Goal: Task Accomplishment & Management: Manage account settings

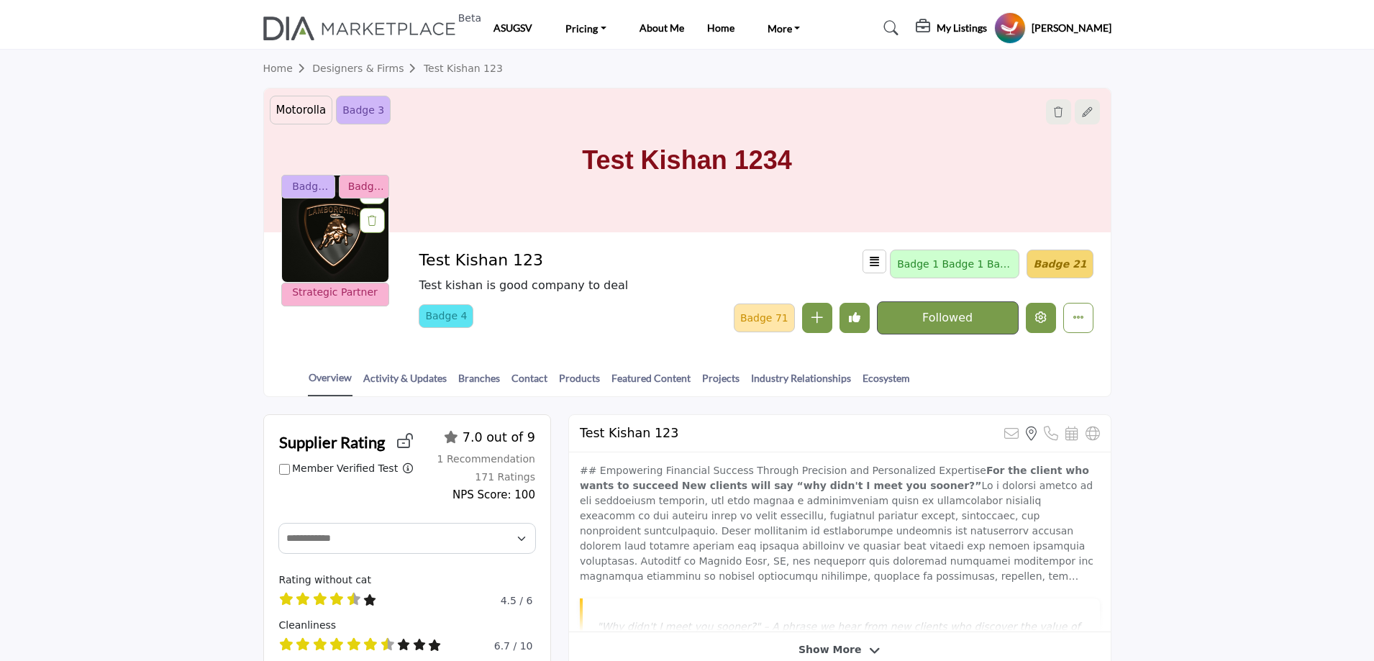
click at [1042, 317] on icon "Edit company" at bounding box center [1041, 318] width 12 height 12
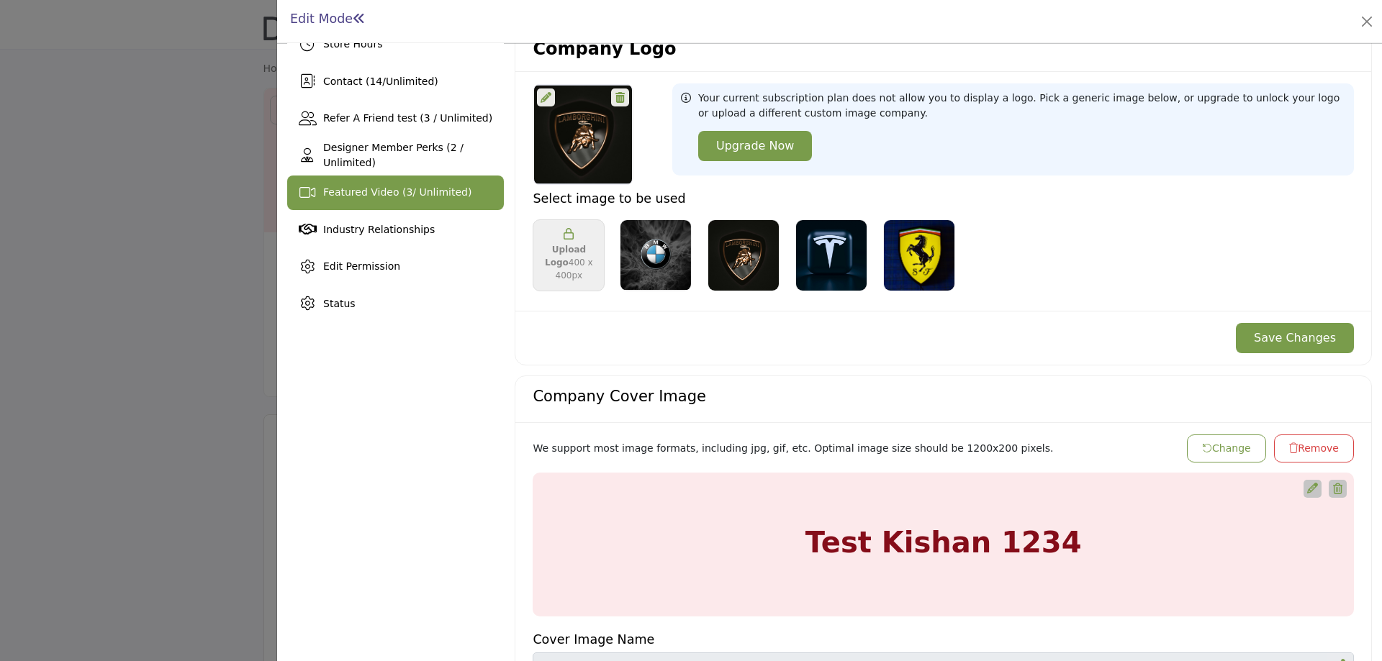
click at [376, 196] on span "Featured Video ( 3 / Unlimited)" at bounding box center [397, 192] width 148 height 12
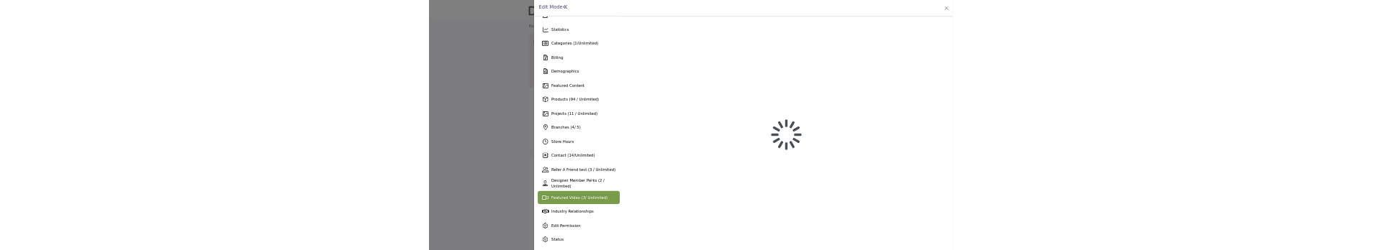
scroll to position [30, 0]
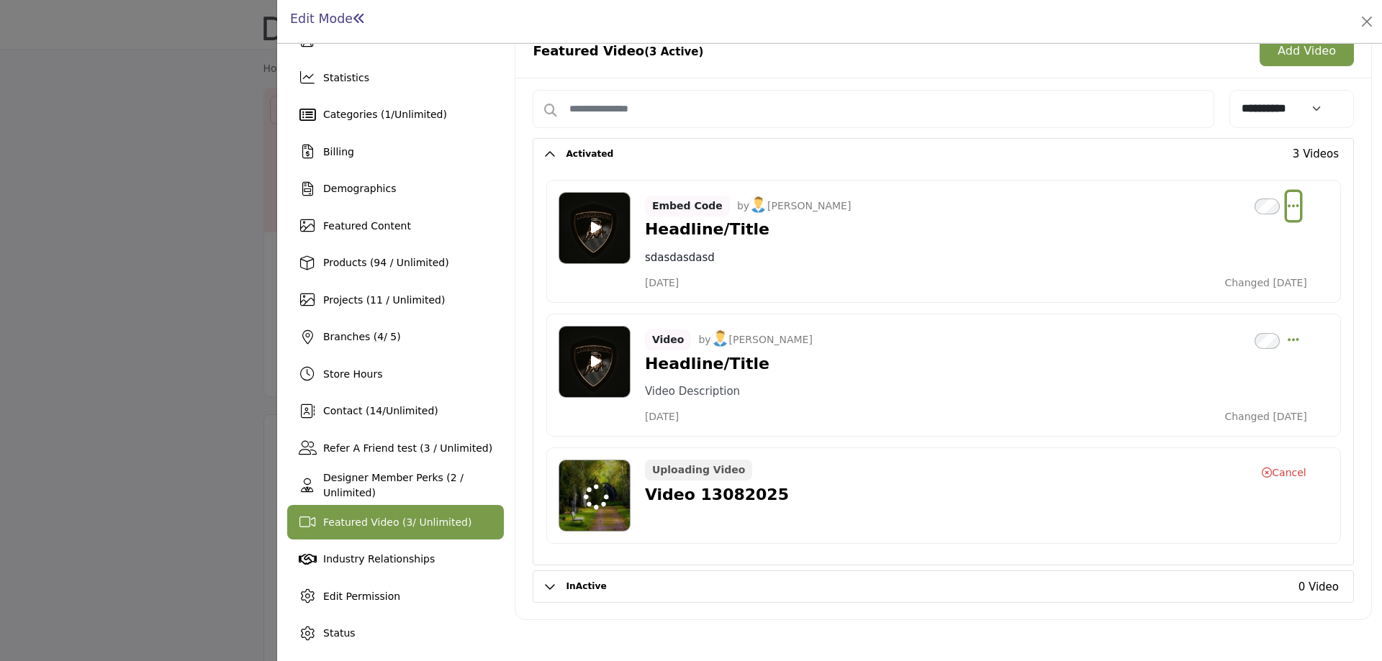
click at [1287, 203] on icon "Select Dropdown Options" at bounding box center [1293, 205] width 12 height 13
click at [1187, 276] on link "Edit" at bounding box center [1224, 275] width 140 height 26
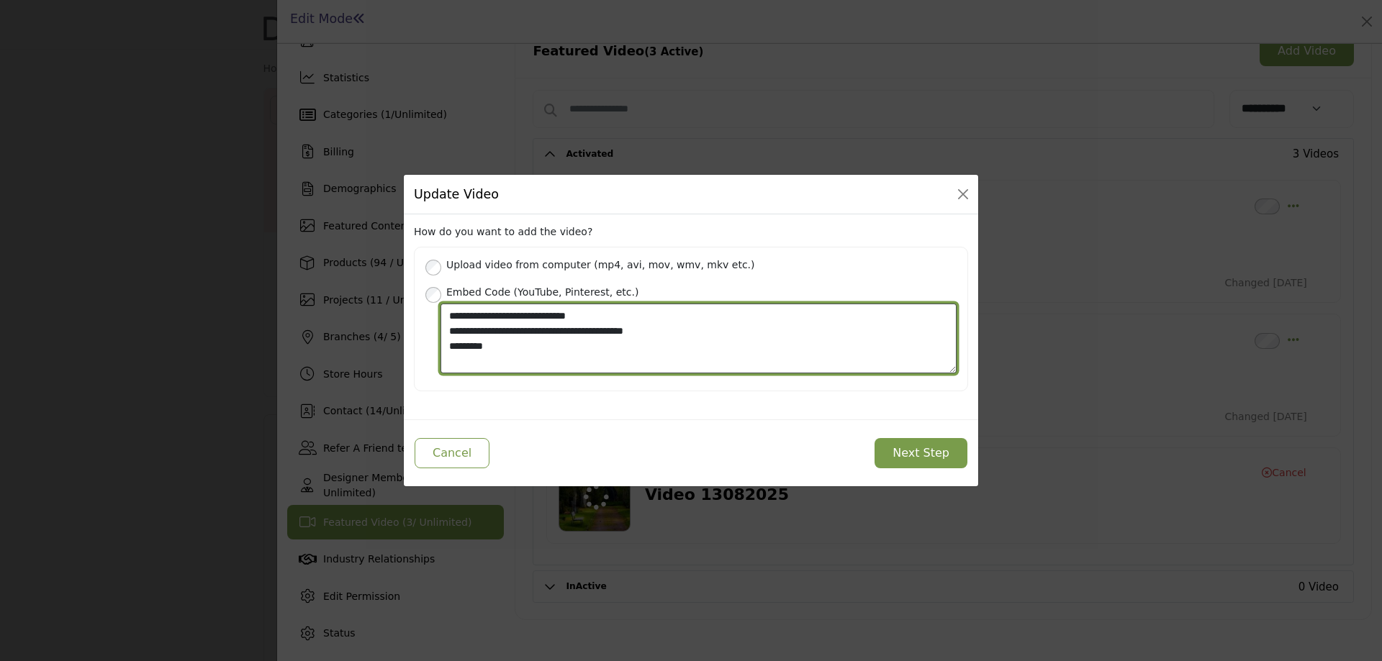
drag, startPoint x: 525, startPoint y: 349, endPoint x: 417, endPoint y: 319, distance: 111.9
click at [417, 319] on div "Upload video from computer (mp4, avi, mov, wmv, mkv etc.) We support most video…" at bounding box center [691, 319] width 554 height 145
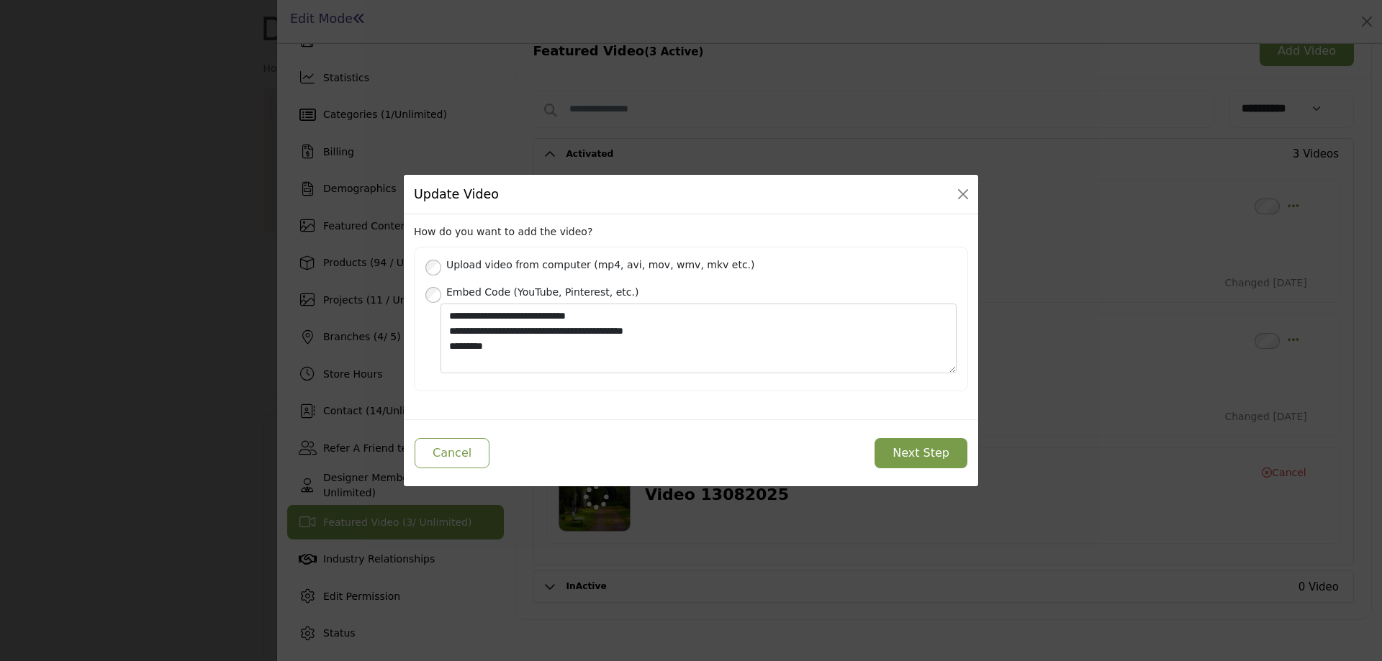
click at [915, 455] on button "Next Step" at bounding box center [920, 453] width 93 height 30
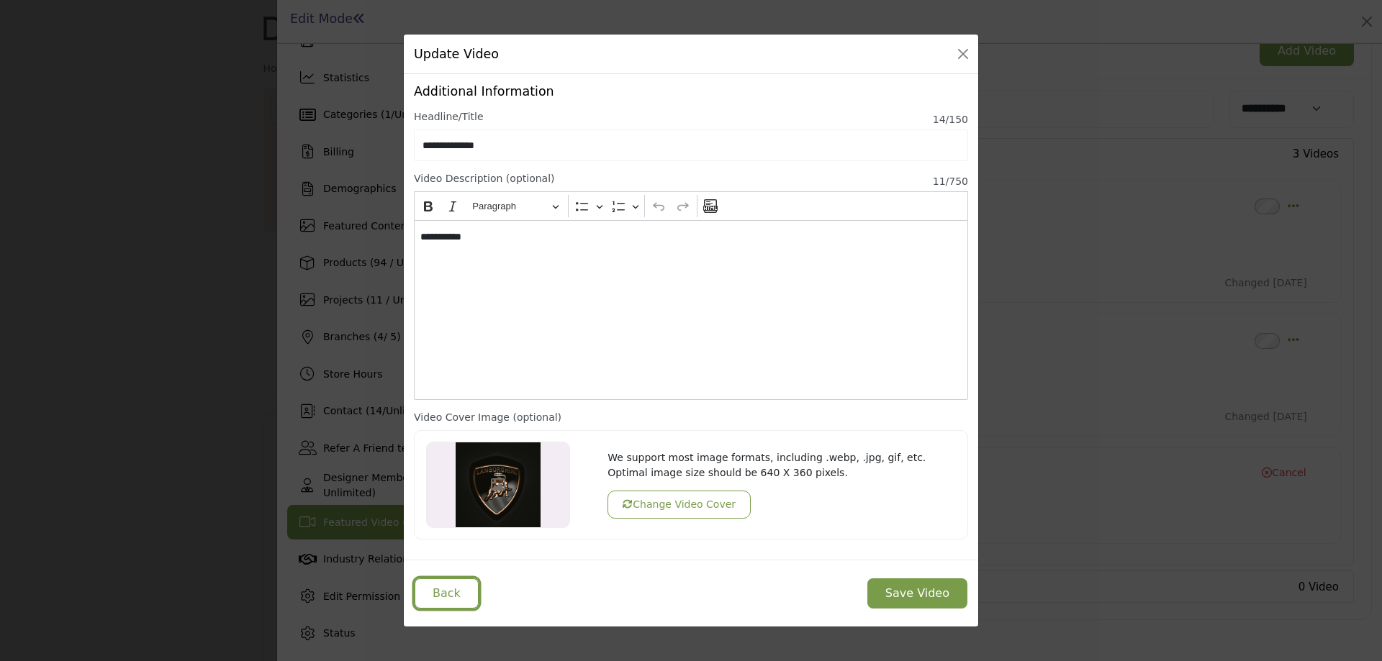
click at [443, 597] on button "Back" at bounding box center [446, 594] width 64 height 30
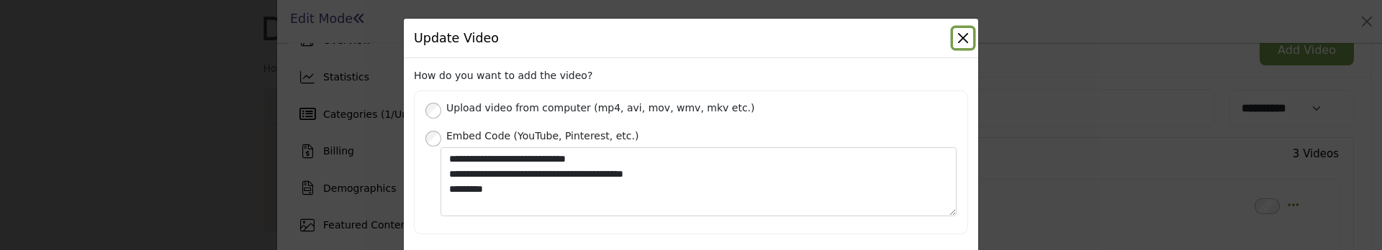
click at [958, 33] on button "Close" at bounding box center [963, 38] width 20 height 20
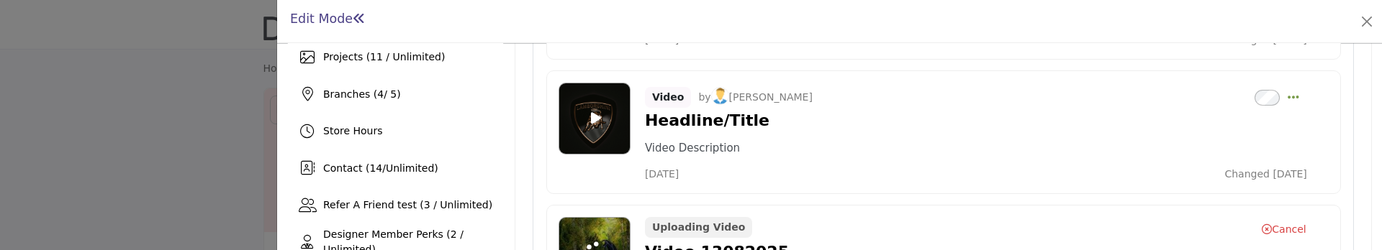
scroll to position [390, 0]
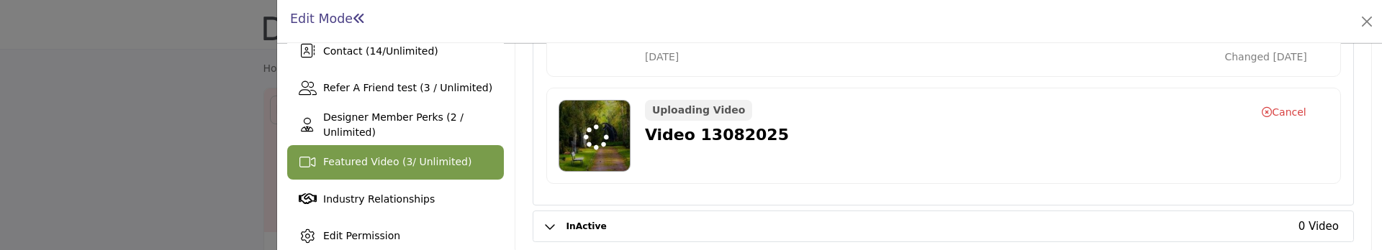
click at [1273, 112] on button "Cancel" at bounding box center [1283, 112] width 45 height 17
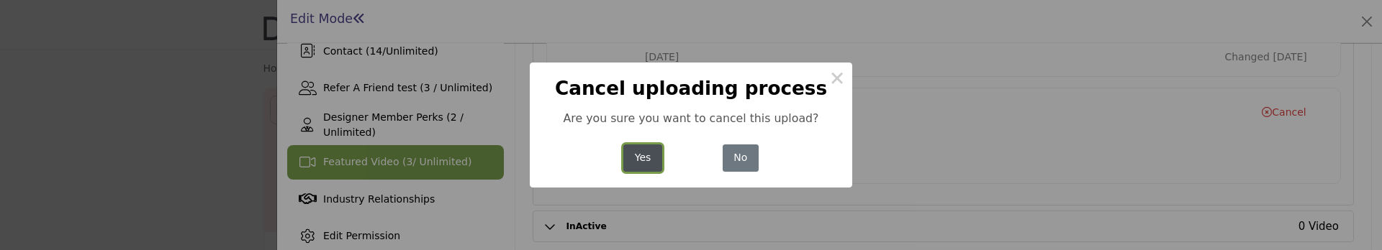
click at [646, 155] on button "Yes" at bounding box center [642, 159] width 38 height 28
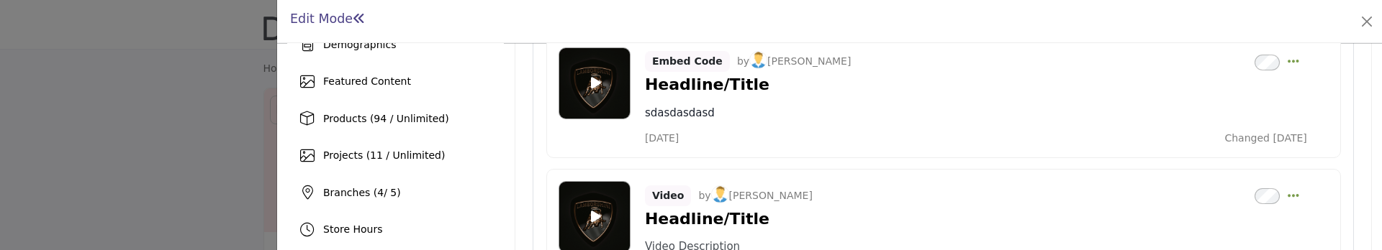
scroll to position [30, 0]
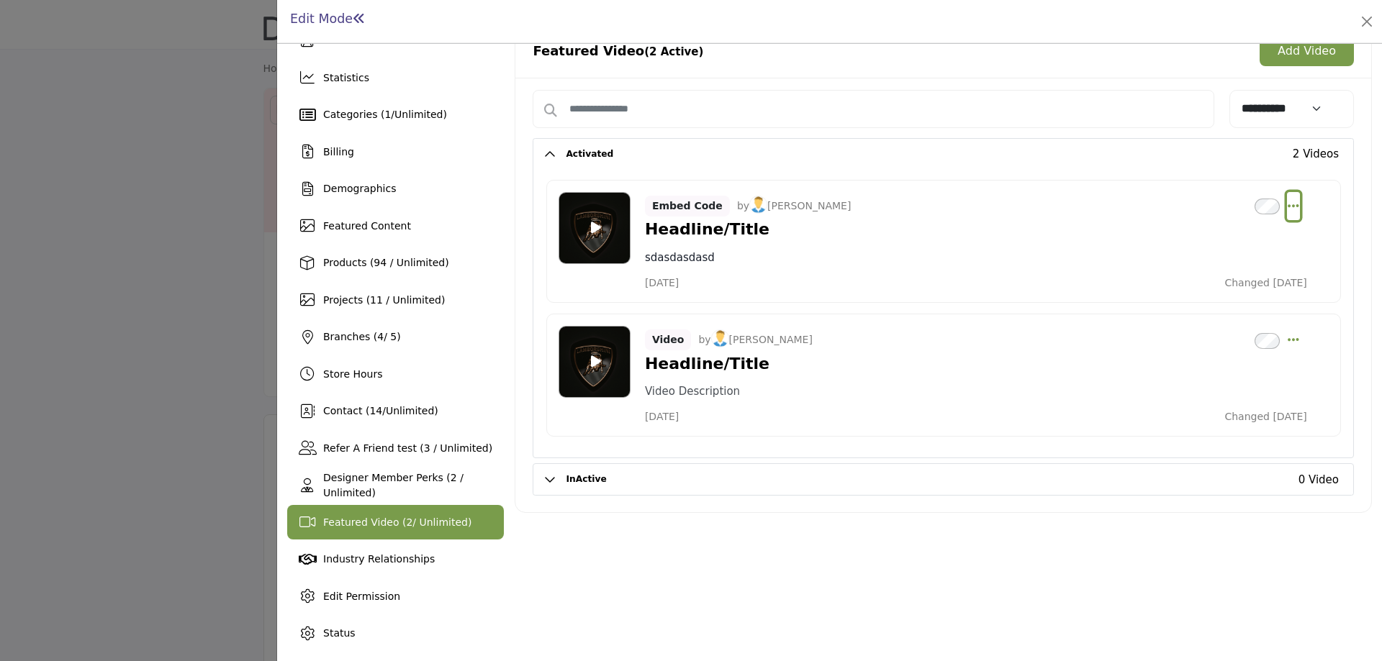
click at [1287, 206] on icon "Select Dropdown Options" at bounding box center [1293, 205] width 12 height 13
click at [1198, 263] on link "Edit" at bounding box center [1224, 275] width 140 height 26
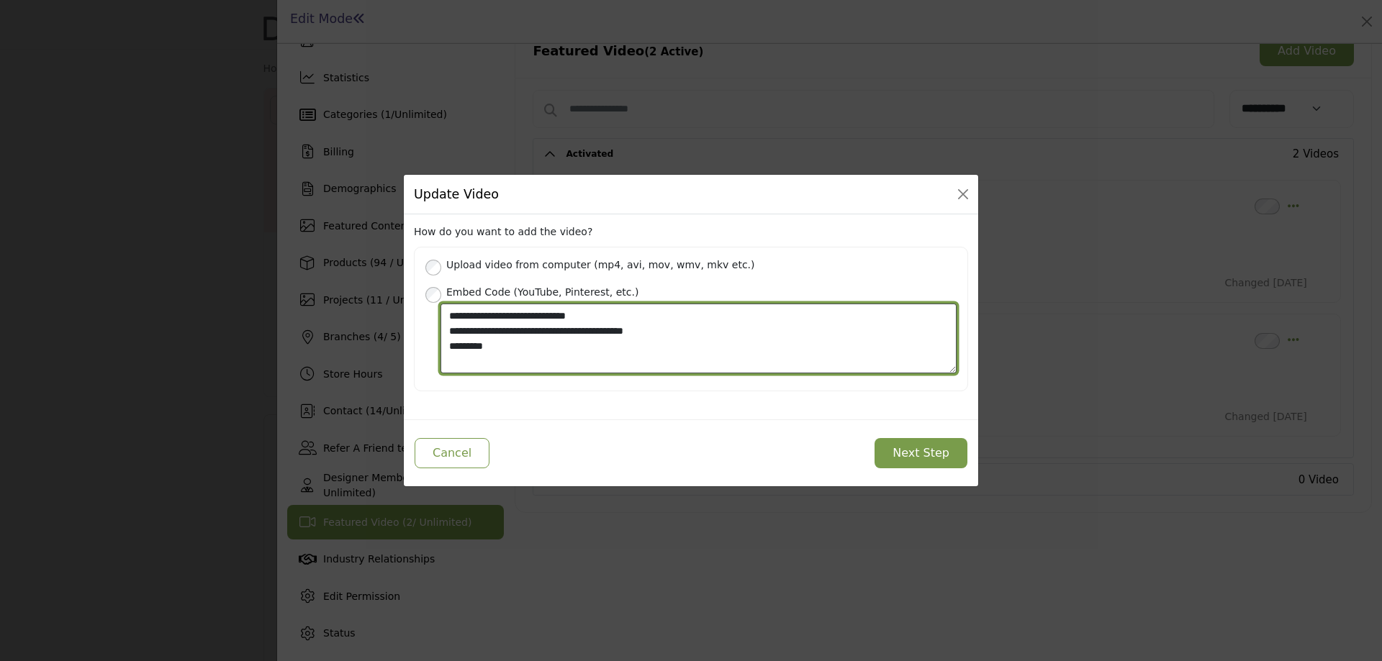
drag, startPoint x: 504, startPoint y: 347, endPoint x: 391, endPoint y: 296, distance: 124.0
click at [391, 296] on div "Update Video How do you want to add the video? Upload video from computer (mp4,…" at bounding box center [691, 330] width 1382 height 661
type textarea "*********"
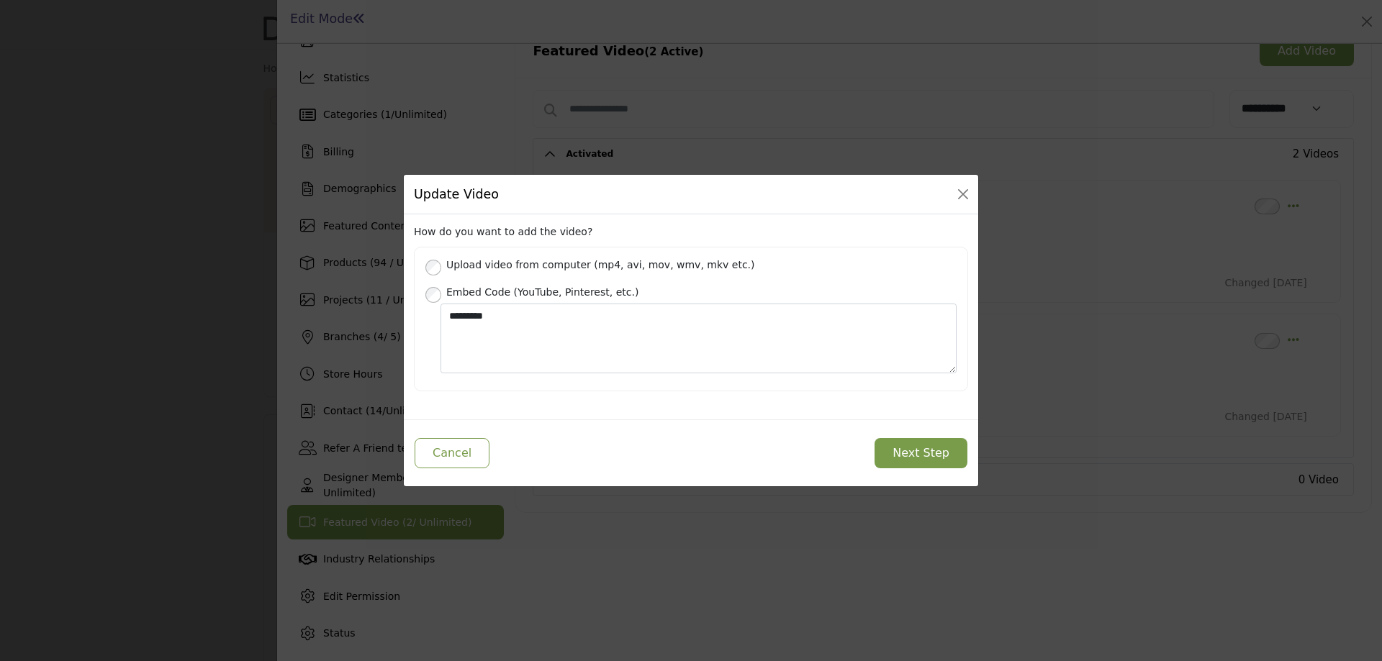
click at [921, 458] on button "Next Step" at bounding box center [920, 453] width 93 height 30
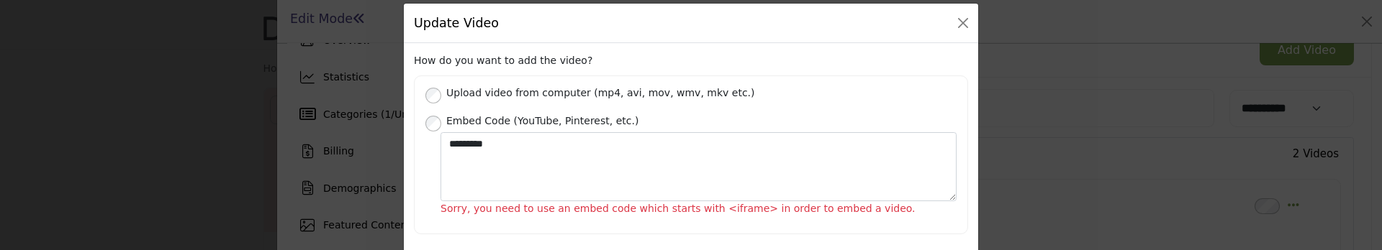
scroll to position [0, 0]
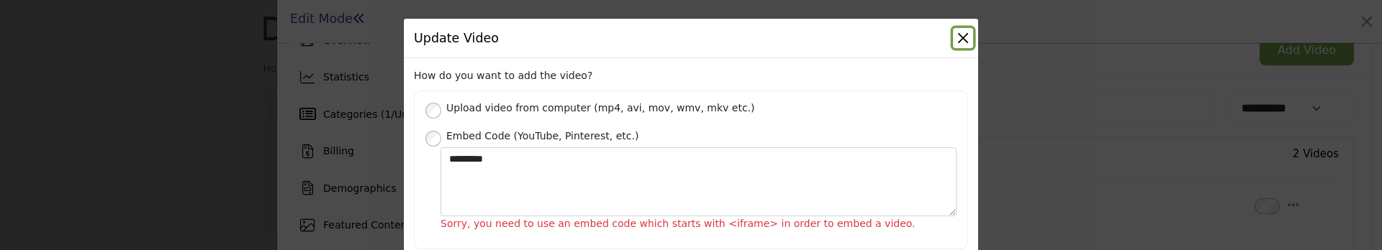
click at [964, 36] on button "Close" at bounding box center [963, 38] width 20 height 20
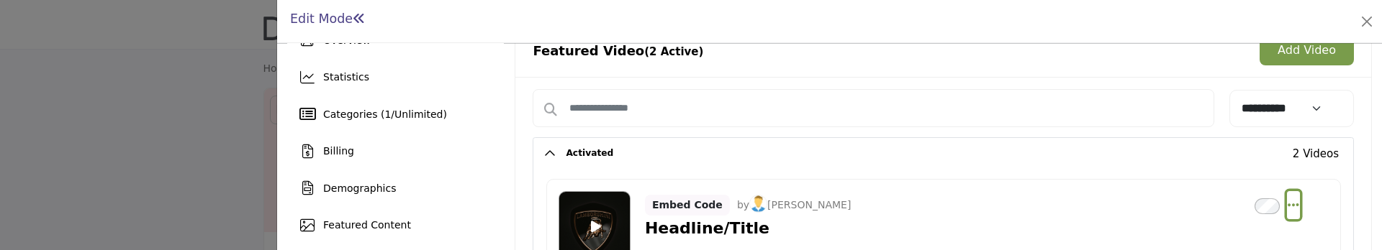
click at [1287, 201] on icon "Select Dropdown Options" at bounding box center [1293, 205] width 12 height 13
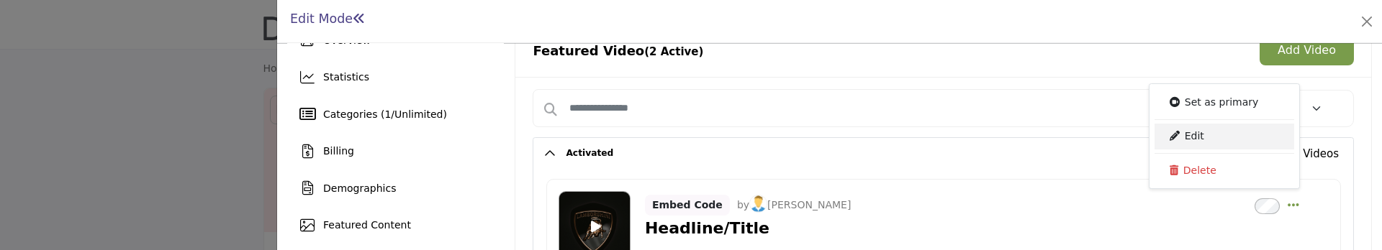
click at [1201, 132] on link "Edit" at bounding box center [1224, 137] width 140 height 26
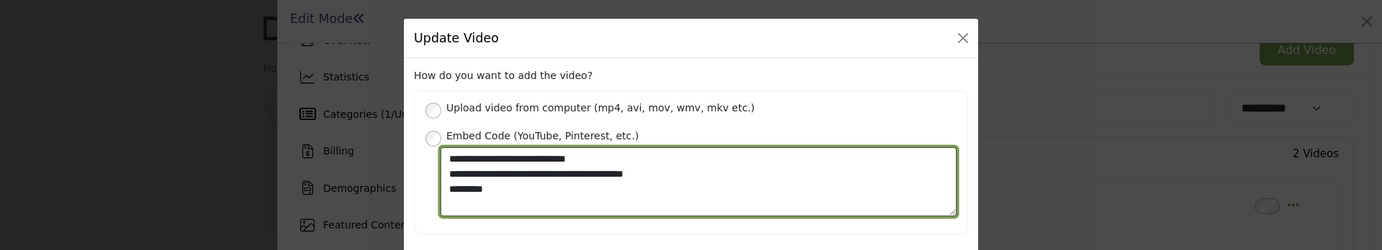
drag, startPoint x: 520, startPoint y: 190, endPoint x: 432, endPoint y: 160, distance: 92.2
click at [432, 160] on div "**********" at bounding box center [690, 183] width 531 height 70
